Goal: Task Accomplishment & Management: Complete application form

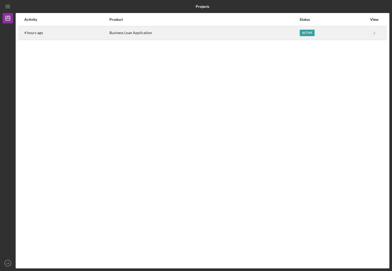
click at [123, 35] on div "Business Loan Application" at bounding box center [204, 33] width 190 height 13
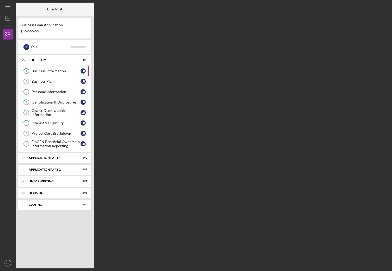
click at [43, 71] on div "Business Information" at bounding box center [56, 71] width 49 height 4
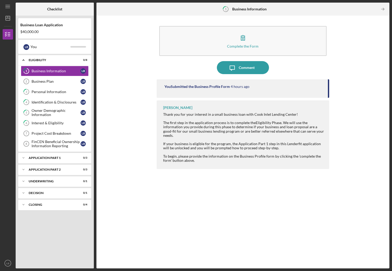
click at [203, 85] on div "You Submitted the Business Profile Form" at bounding box center [196, 87] width 65 height 4
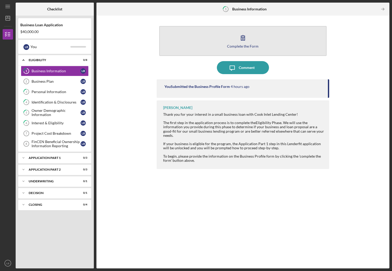
click at [234, 44] on div "Complete the Form" at bounding box center [243, 46] width 32 height 4
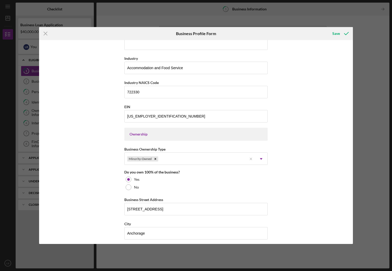
scroll to position [156, 0]
click at [46, 33] on line at bounding box center [45, 33] width 3 height 3
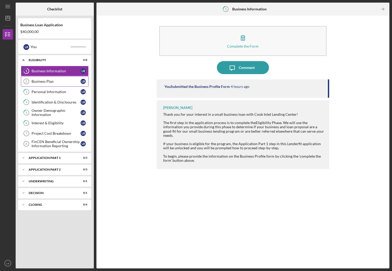
click at [43, 80] on div "Business Plan" at bounding box center [56, 81] width 49 height 4
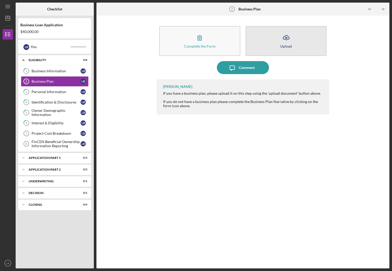
click at [284, 42] on icon "Icon/Upload" at bounding box center [285, 37] width 13 height 13
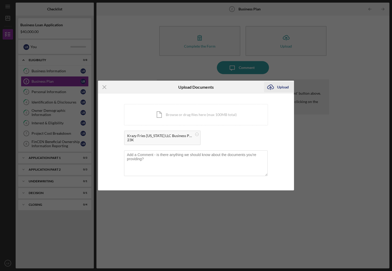
click at [280, 86] on div "Upload" at bounding box center [283, 87] width 12 height 10
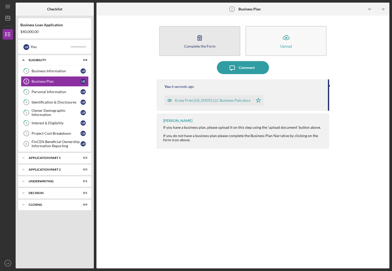
click at [195, 46] on div "Complete the Form" at bounding box center [200, 46] width 32 height 4
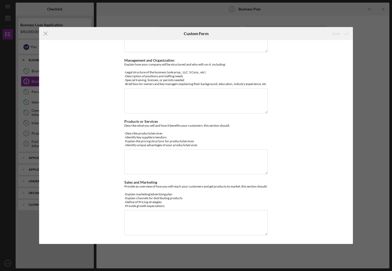
scroll to position [153, 0]
click at [45, 33] on icon "Icon/Menu Close" at bounding box center [45, 33] width 13 height 13
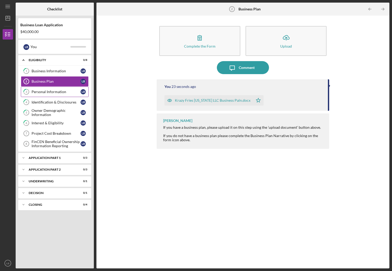
click at [58, 91] on div "Personal Information" at bounding box center [56, 92] width 49 height 4
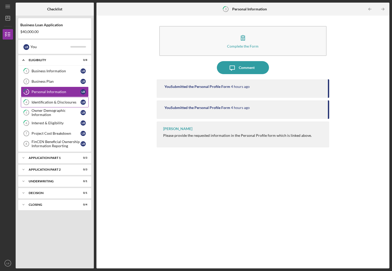
click at [44, 101] on div "Identification & Disclosures" at bounding box center [56, 102] width 49 height 4
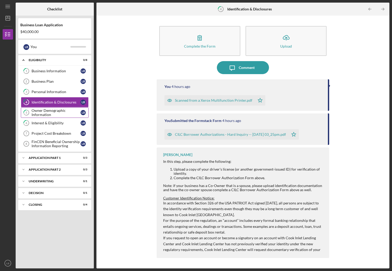
click at [43, 111] on div "Owner Demographic Information" at bounding box center [56, 113] width 49 height 8
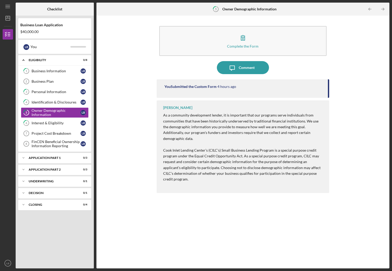
click at [207, 86] on div "You Submitted the Custom Form" at bounding box center [190, 87] width 52 height 4
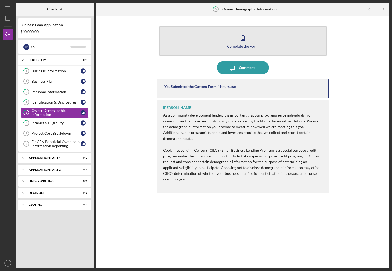
click at [243, 44] on div "Complete the Form" at bounding box center [243, 46] width 32 height 4
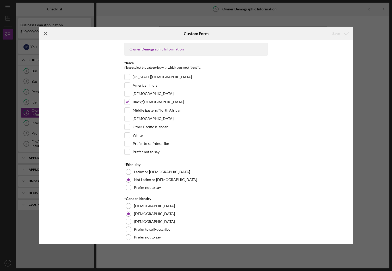
click at [46, 33] on icon "Icon/Menu Close" at bounding box center [45, 33] width 13 height 13
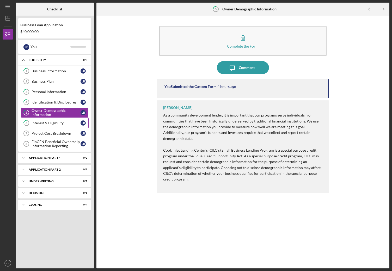
click at [45, 121] on div "Interest & Eligibility" at bounding box center [56, 123] width 49 height 4
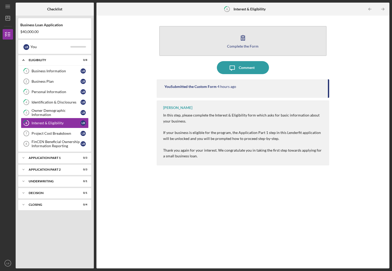
click at [238, 46] on div "Complete the Form" at bounding box center [243, 46] width 32 height 4
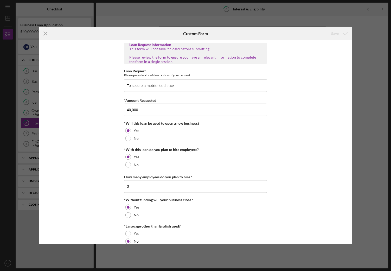
scroll to position [35, 0]
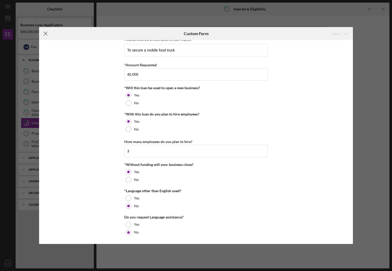
click at [46, 32] on icon "Icon/Menu Close" at bounding box center [45, 33] width 13 height 13
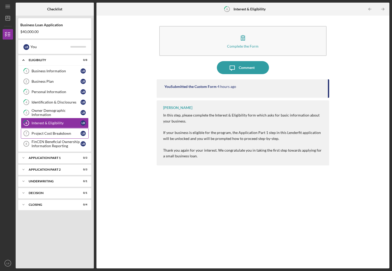
click at [45, 135] on div "Project Cost Breakdown" at bounding box center [56, 134] width 49 height 4
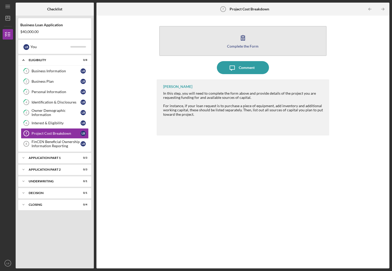
click at [242, 46] on div "Complete the Form" at bounding box center [243, 46] width 32 height 4
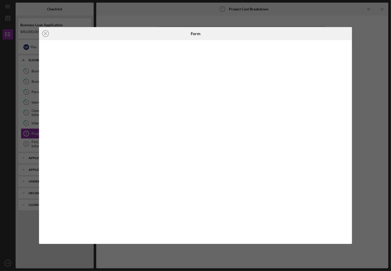
click at [117, 36] on div "Icon/Close" at bounding box center [91, 33] width 104 height 13
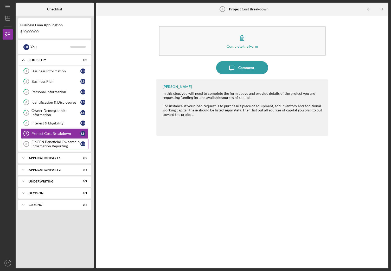
click at [41, 143] on div "FinCEN Beneficial Ownership Information Reporting" at bounding box center [56, 144] width 49 height 8
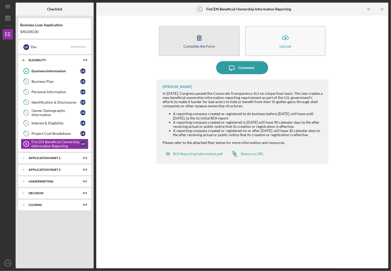
click at [200, 45] on div "Complete the Form" at bounding box center [200, 46] width 32 height 4
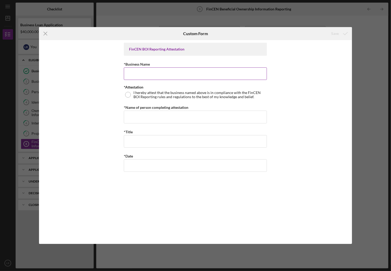
click at [148, 75] on input "*Business Name" at bounding box center [195, 73] width 143 height 13
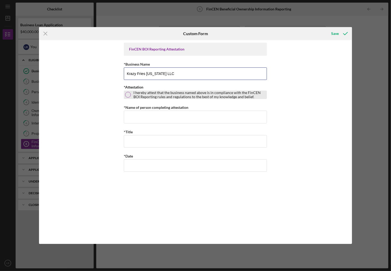
type input "Krazy Fries [US_STATE] LLC"
click at [127, 93] on div at bounding box center [128, 95] width 6 height 6
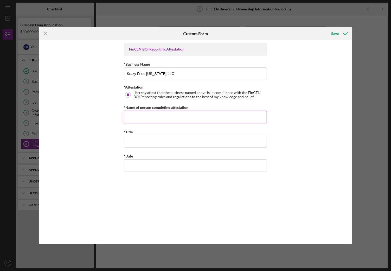
click at [132, 116] on input "*Name of person completing attestation" at bounding box center [195, 117] width 143 height 13
type input "[PERSON_NAME]"
click at [135, 142] on input "*Title" at bounding box center [195, 141] width 143 height 13
type input "Owner"
click at [136, 165] on input "*Date" at bounding box center [195, 165] width 143 height 13
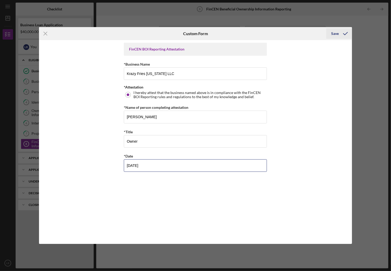
type input "[DATE]"
click at [336, 33] on div "Save" at bounding box center [336, 33] width 8 height 10
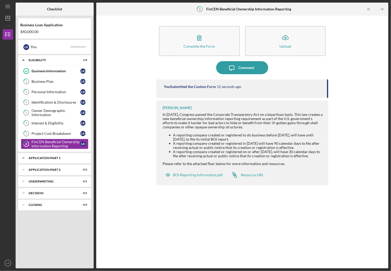
click at [24, 156] on icon "Icon/Expander" at bounding box center [23, 158] width 10 height 10
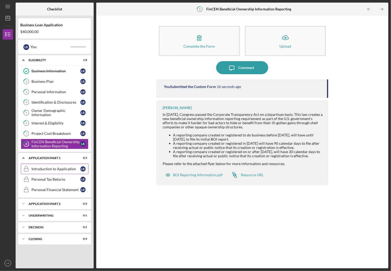
click at [39, 167] on div "Introduction to Application" at bounding box center [56, 169] width 49 height 4
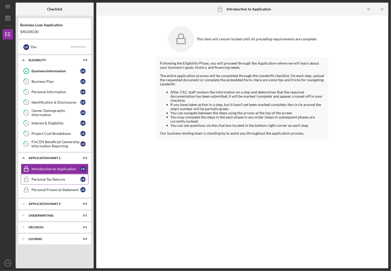
click at [42, 177] on div "Personal Tax Returns" at bounding box center [56, 179] width 49 height 4
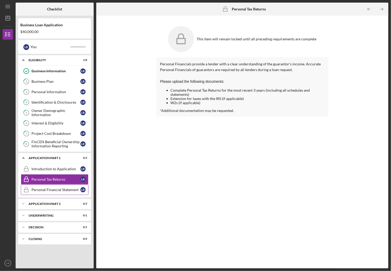
click at [44, 189] on div "Personal Financial Statement" at bounding box center [56, 190] width 49 height 4
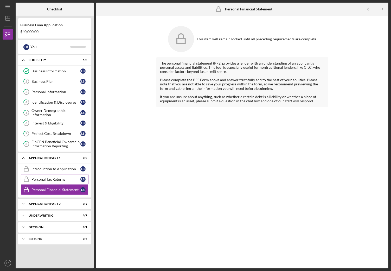
click at [42, 179] on div "Personal Tax Returns" at bounding box center [56, 179] width 49 height 4
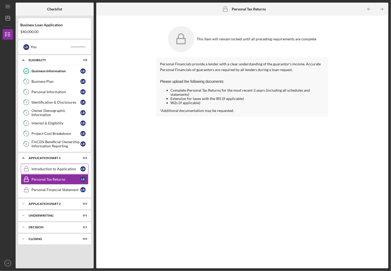
click at [43, 167] on div "Introduction to Application" at bounding box center [56, 169] width 49 height 4
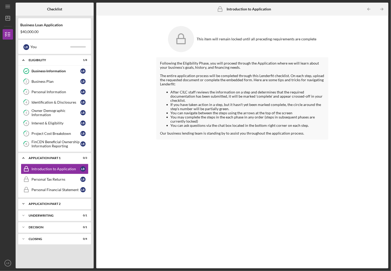
click at [24, 203] on polyline at bounding box center [24, 203] width 2 height 1
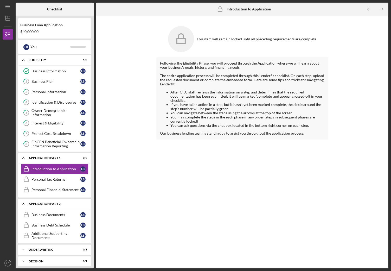
click at [23, 204] on polyline at bounding box center [24, 204] width 2 height 1
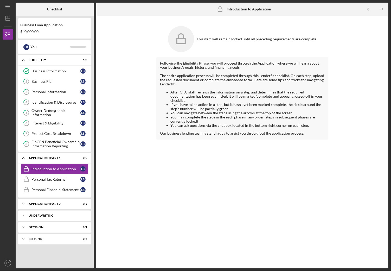
click at [24, 212] on icon "Icon/Expander" at bounding box center [23, 215] width 10 height 10
click at [23, 224] on icon "Icon/Expander" at bounding box center [23, 227] width 10 height 10
click at [22, 224] on icon "Icon/Expander" at bounding box center [23, 227] width 10 height 10
click at [22, 237] on icon "Icon/Expander" at bounding box center [23, 239] width 10 height 10
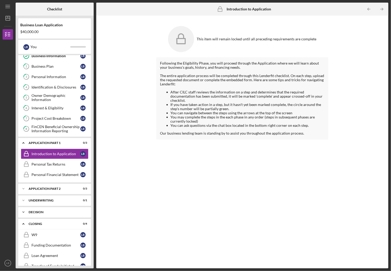
scroll to position [23, 0]
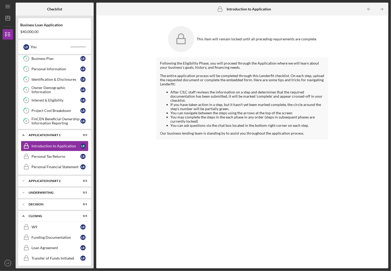
click at [109, 196] on div "This item will remain locked until all preceding requirements are complete Foll…" at bounding box center [242, 142] width 287 height 248
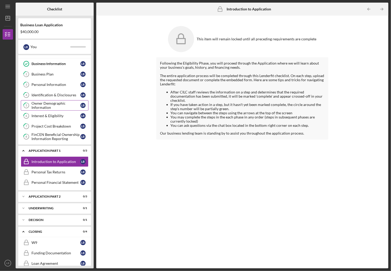
scroll to position [0, 0]
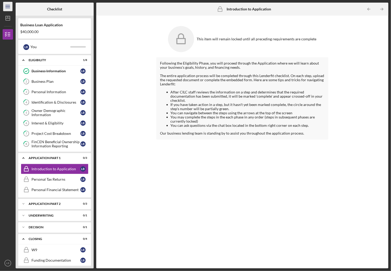
click at [8, 8] on line "button" at bounding box center [7, 8] width 4 height 0
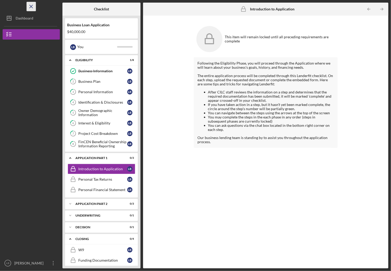
click at [33, 7] on icon "Icon/Menu Close" at bounding box center [32, 7] width 12 height 12
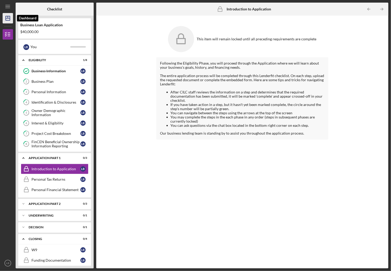
click at [11, 16] on icon "Icon/Dashboard" at bounding box center [7, 18] width 13 height 13
